Goal: Task Accomplishment & Management: Manage account settings

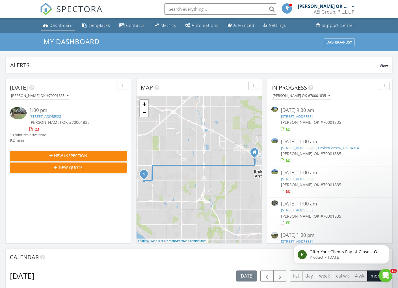
click at [53, 24] on div "Dashboard" at bounding box center [60, 25] width 23 height 5
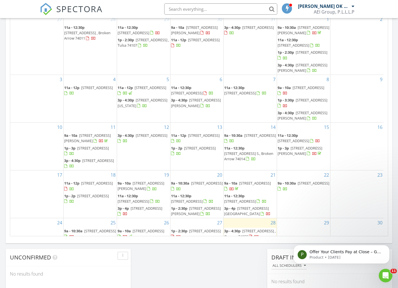
scroll to position [53, 0]
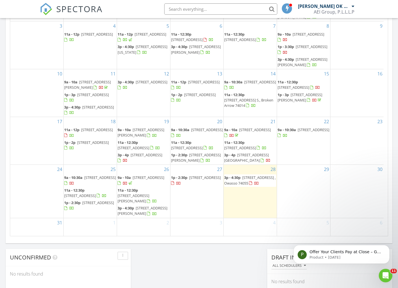
click at [83, 180] on span "9a - 10:30a" at bounding box center [73, 177] width 18 height 5
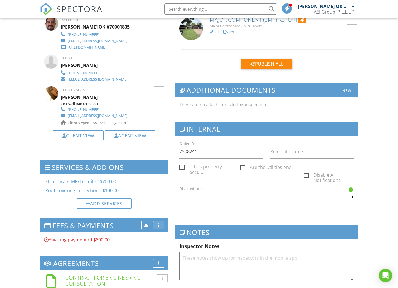
click at [160, 224] on div "More" at bounding box center [158, 225] width 11 height 8
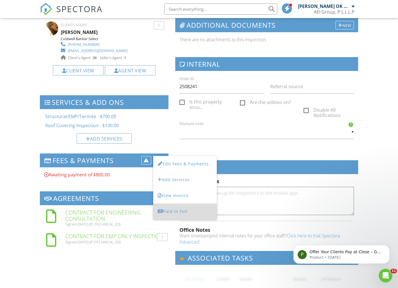
click at [180, 211] on div "Paid In Full" at bounding box center [185, 211] width 55 height 7
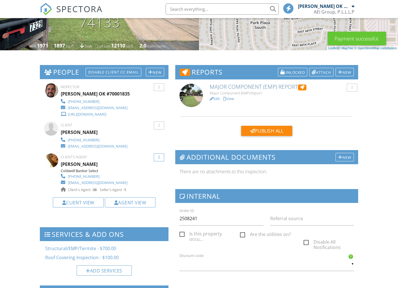
click at [160, 156] on div at bounding box center [159, 158] width 10 height 8
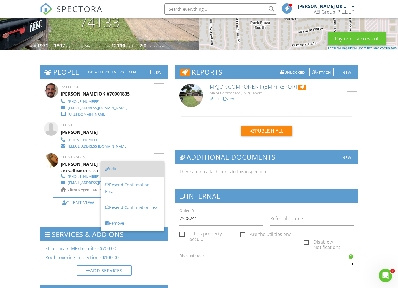
click at [140, 163] on li "Edit" at bounding box center [133, 169] width 64 height 16
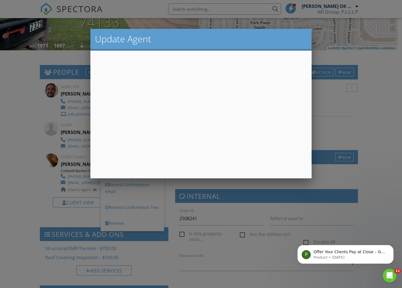
click at [15, 126] on div at bounding box center [201, 152] width 402 height 360
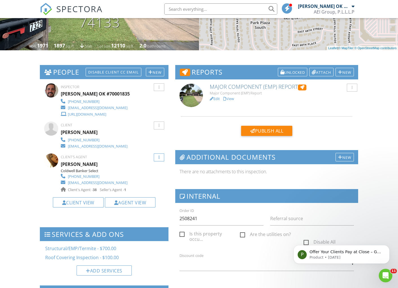
click at [159, 157] on div at bounding box center [159, 158] width 1 height 4
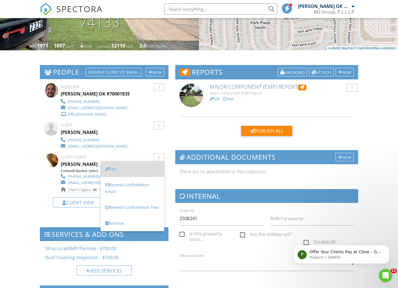
click at [126, 171] on li "Edit" at bounding box center [133, 169] width 64 height 16
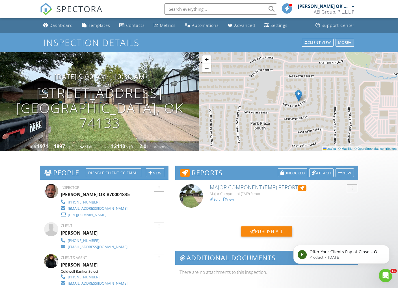
click at [350, 43] on div at bounding box center [350, 43] width 3 height 4
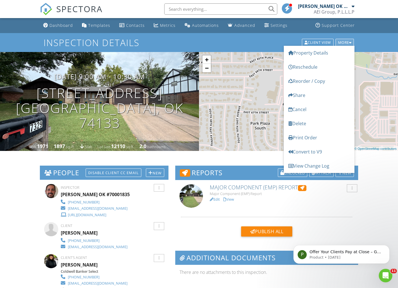
click at [347, 40] on div "More" at bounding box center [345, 43] width 19 height 8
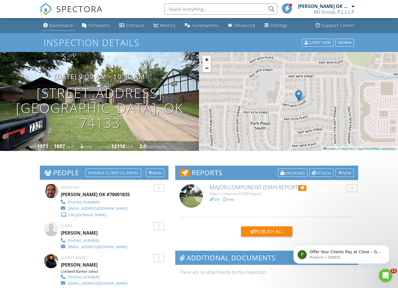
click at [58, 27] on div "Dashboard" at bounding box center [60, 25] width 23 height 5
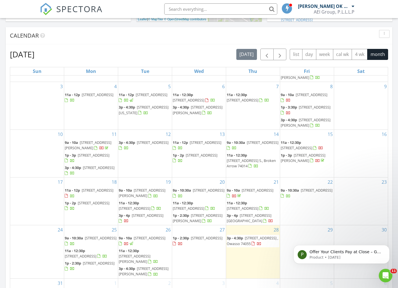
scroll to position [252, 0]
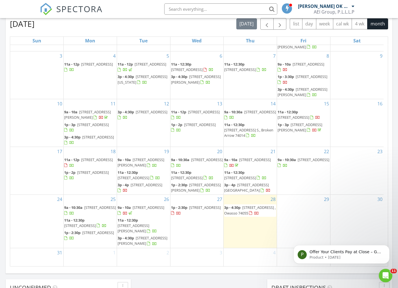
click at [81, 235] on span "1p - 2:30p" at bounding box center [72, 232] width 16 height 5
